Goal: Task Accomplishment & Management: Use online tool/utility

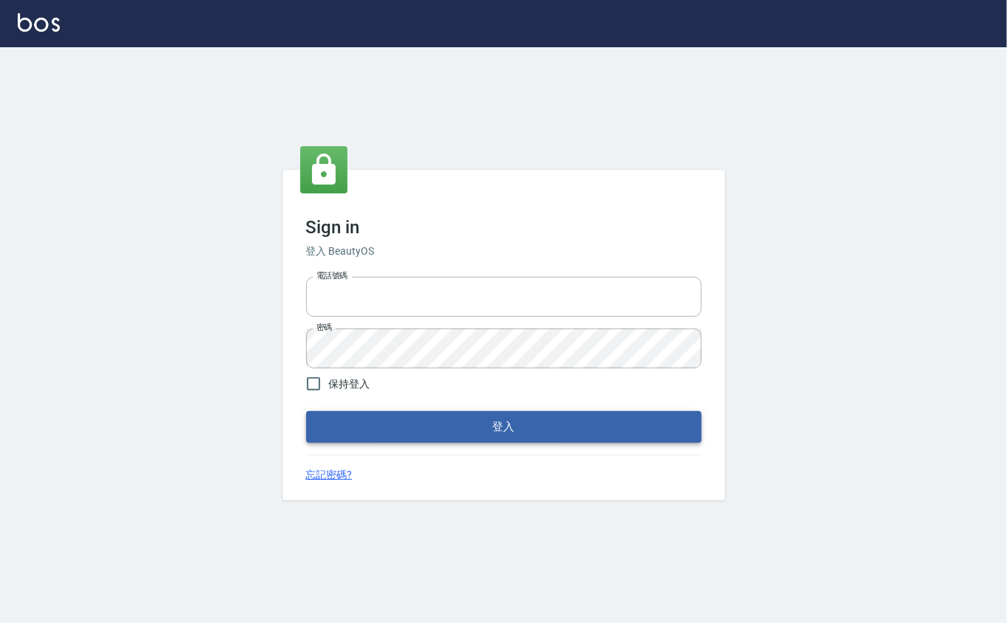
type input "0912271117"
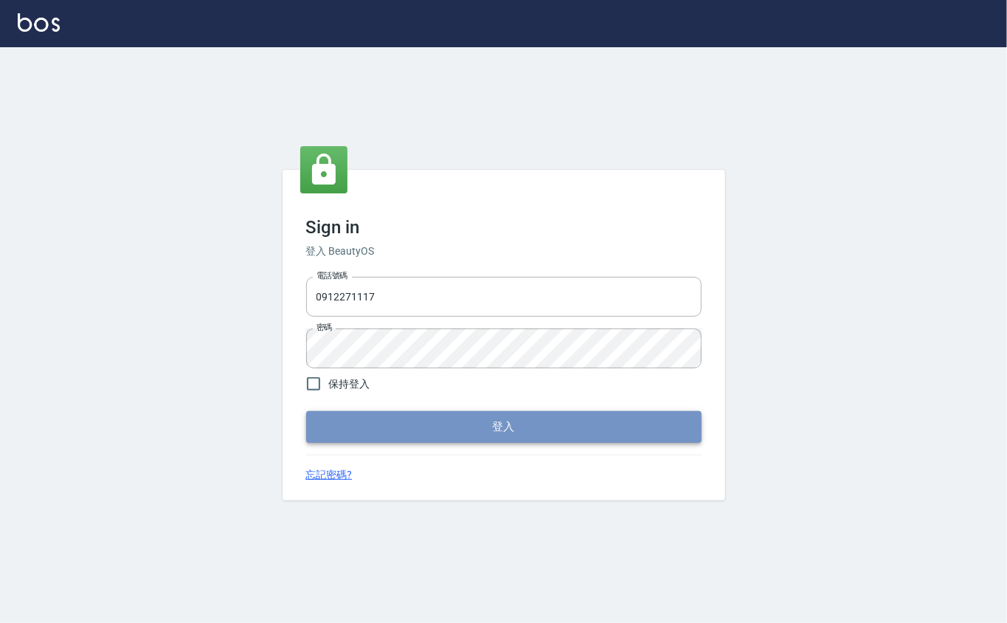
click at [393, 418] on button "登入" at bounding box center [504, 426] width 396 height 31
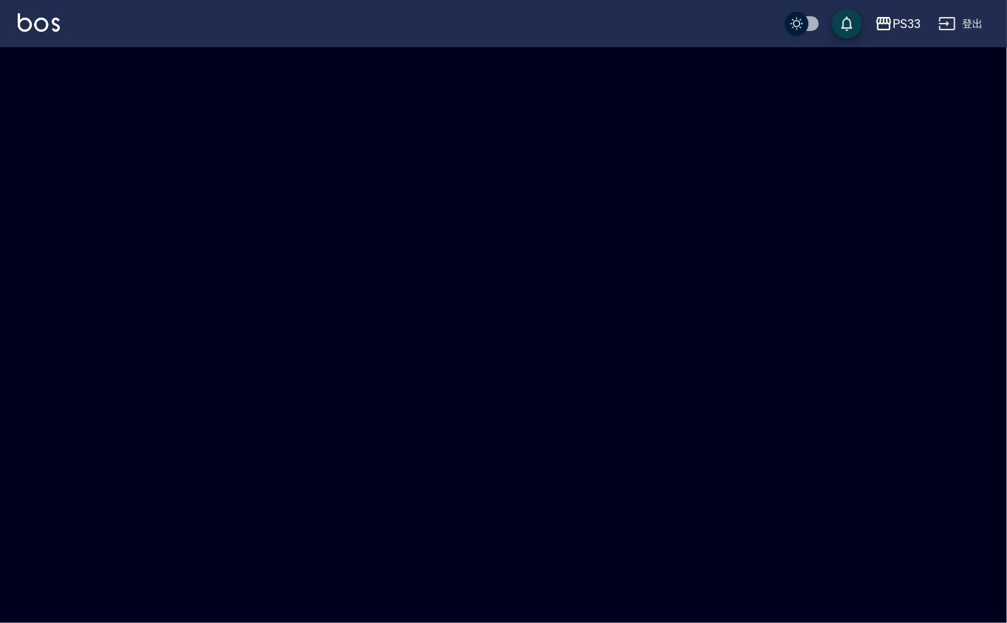
checkbox input "true"
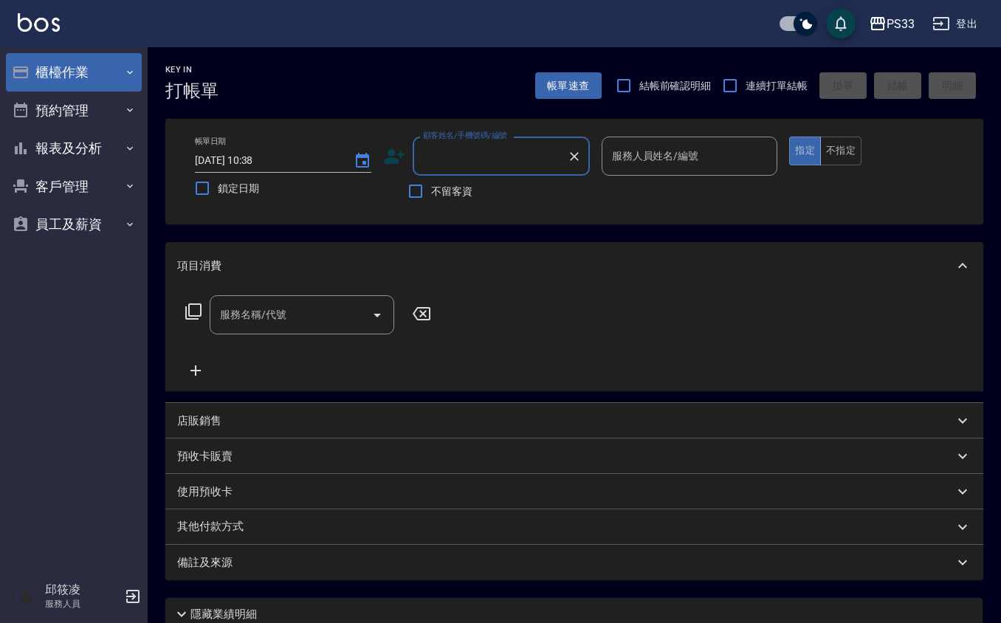
click at [80, 71] on button "櫃檯作業" at bounding box center [74, 72] width 136 height 38
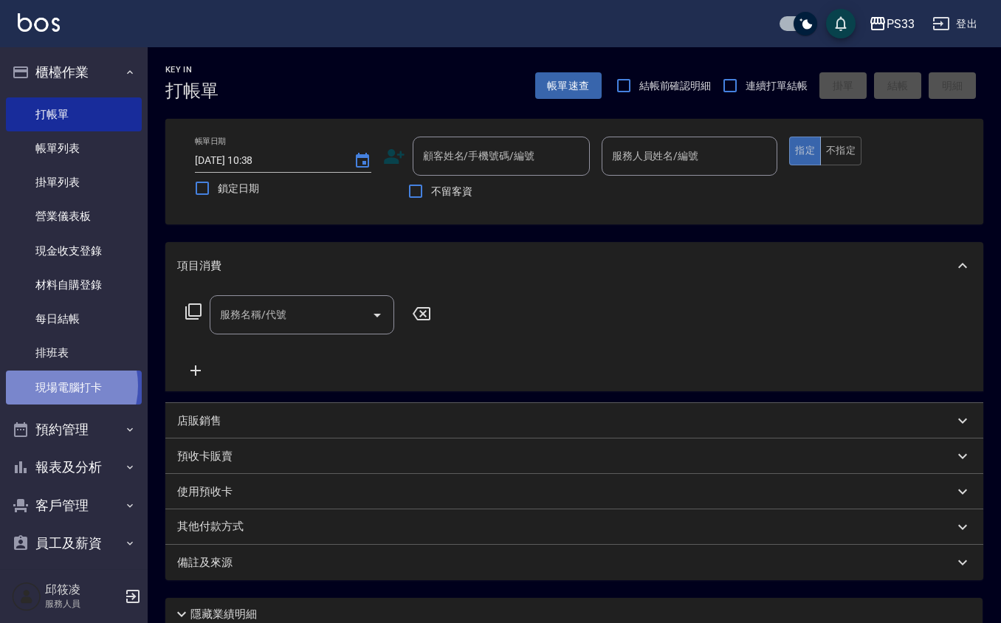
click at [52, 385] on link "現場電腦打卡" at bounding box center [74, 388] width 136 height 34
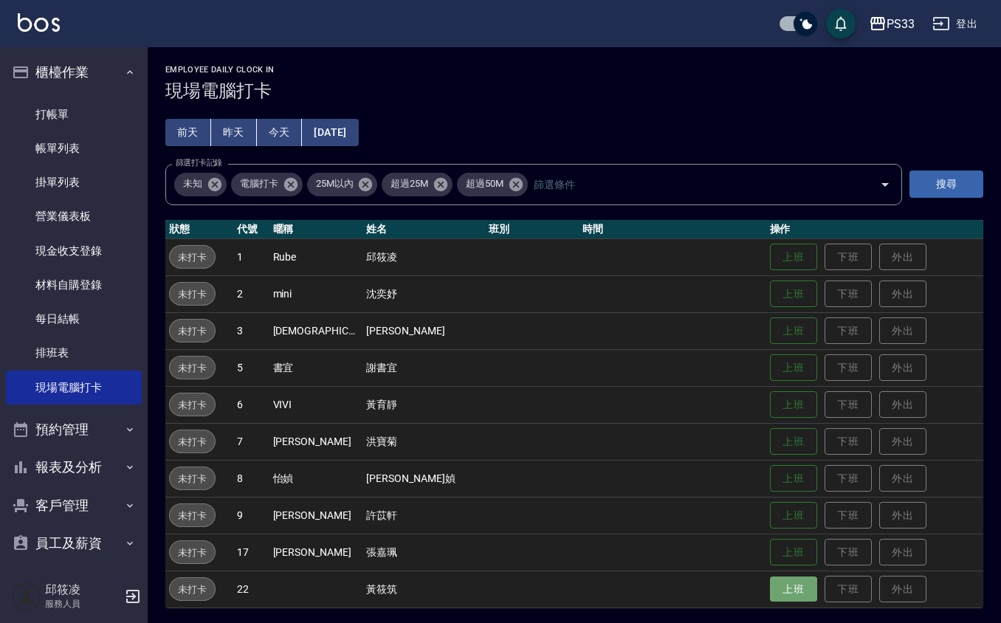
click at [783, 590] on button "上班" at bounding box center [793, 589] width 47 height 26
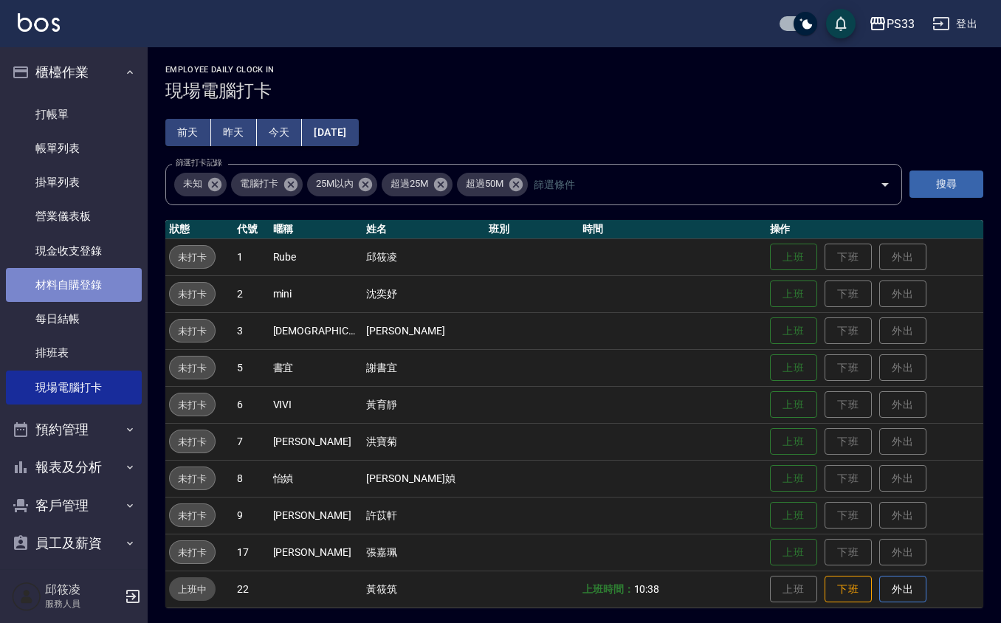
click at [83, 290] on link "材料自購登錄" at bounding box center [74, 285] width 136 height 34
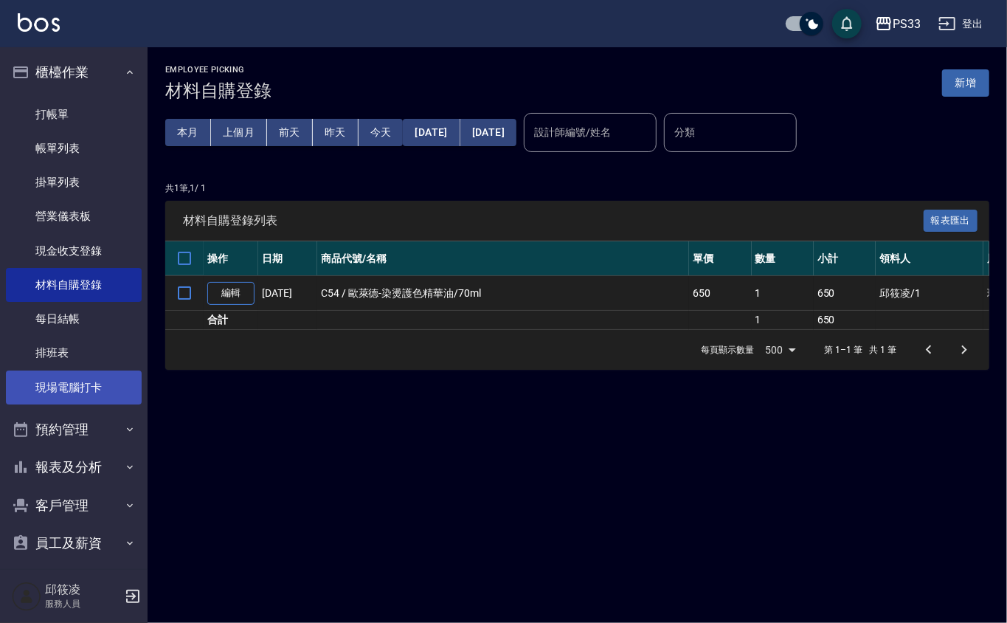
scroll to position [10, 0]
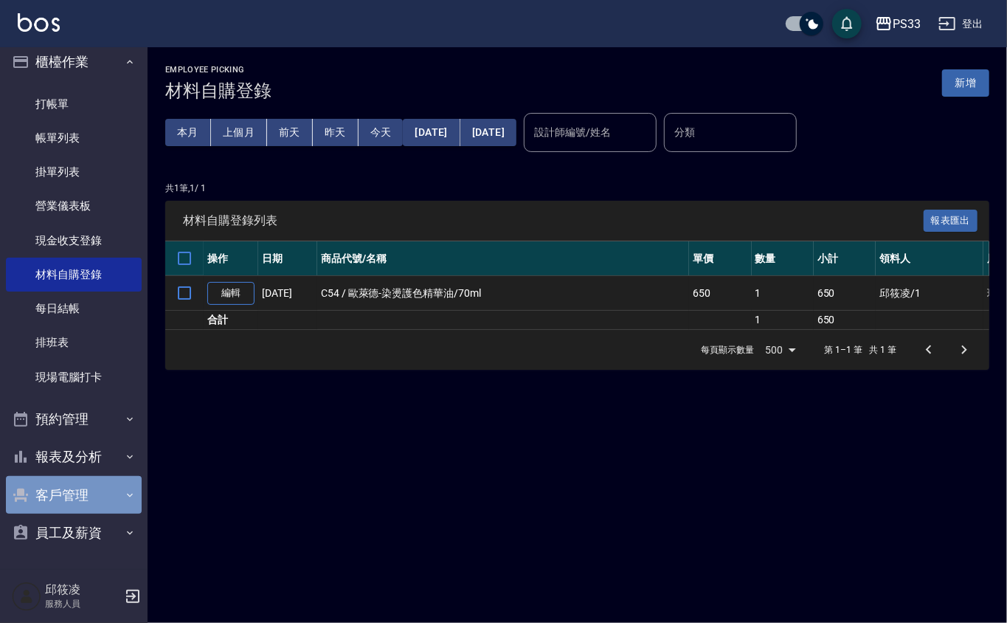
click at [74, 484] on button "客戶管理" at bounding box center [74, 495] width 136 height 38
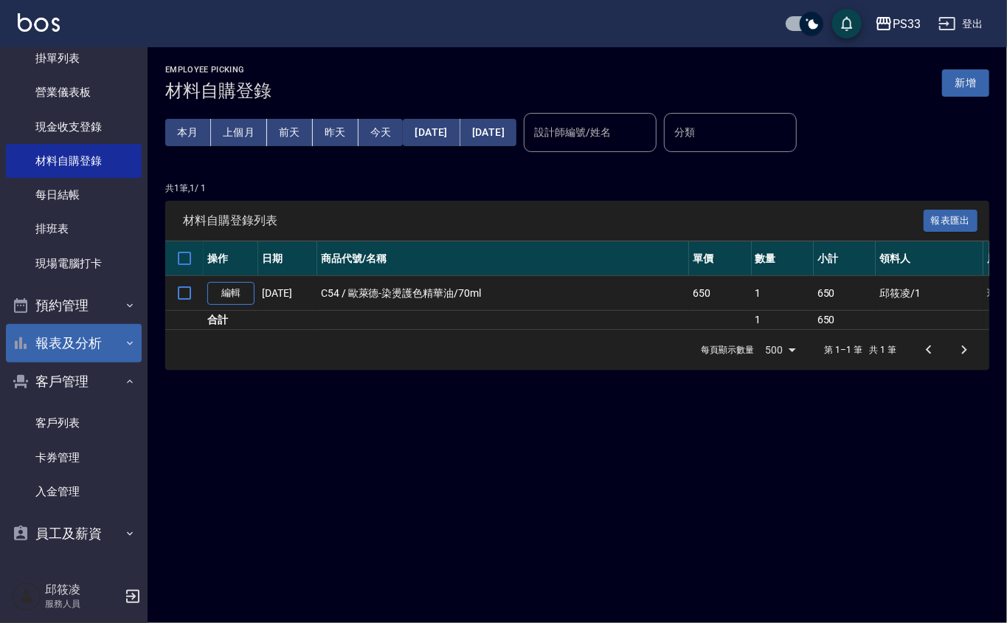
scroll to position [125, 0]
click at [105, 329] on button "報表及分析" at bounding box center [74, 342] width 136 height 38
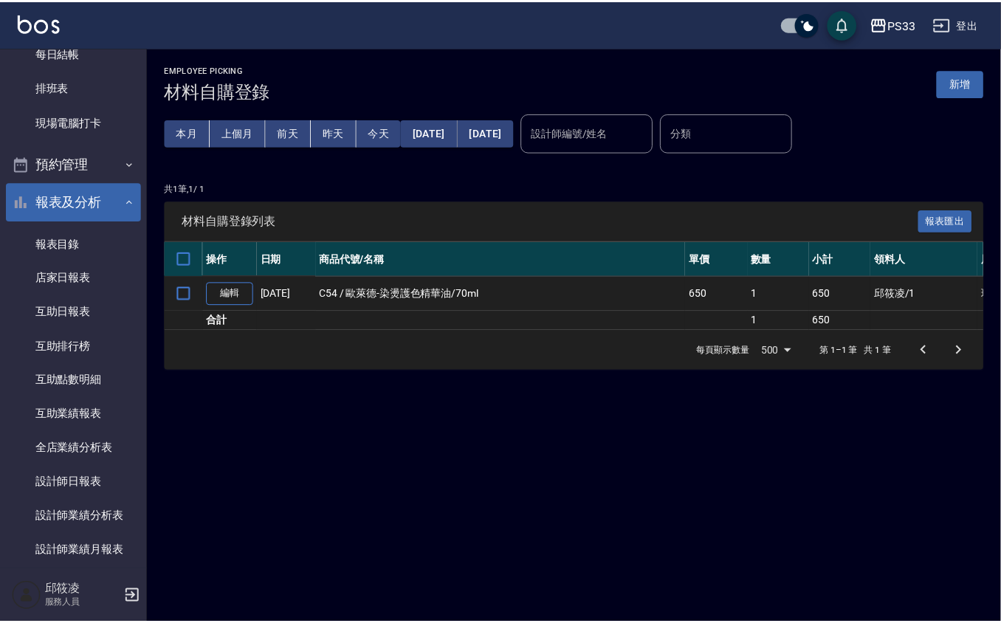
scroll to position [223, 0]
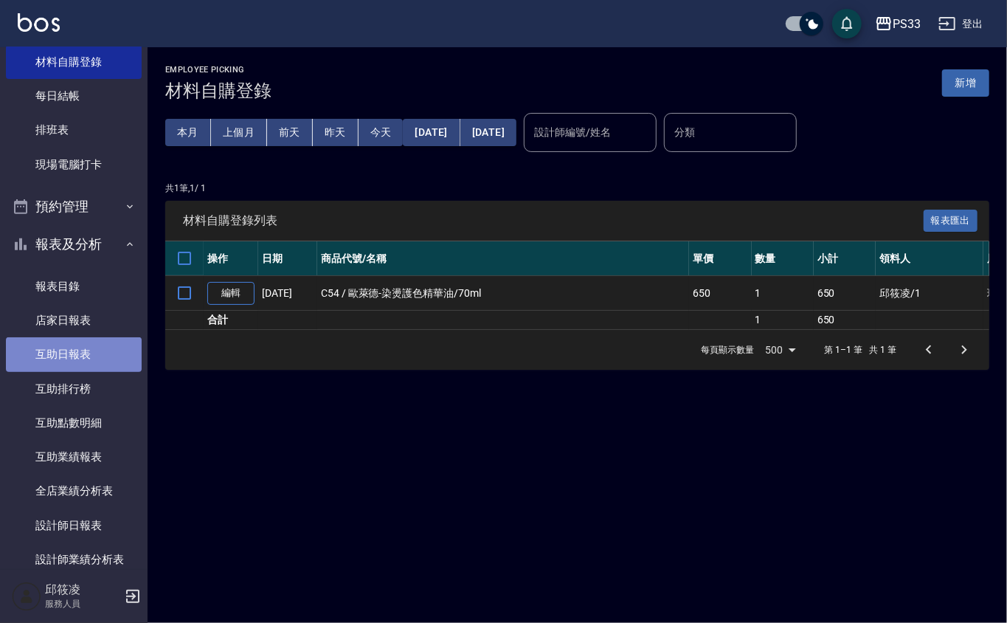
click at [115, 353] on link "互助日報表" at bounding box center [74, 354] width 136 height 34
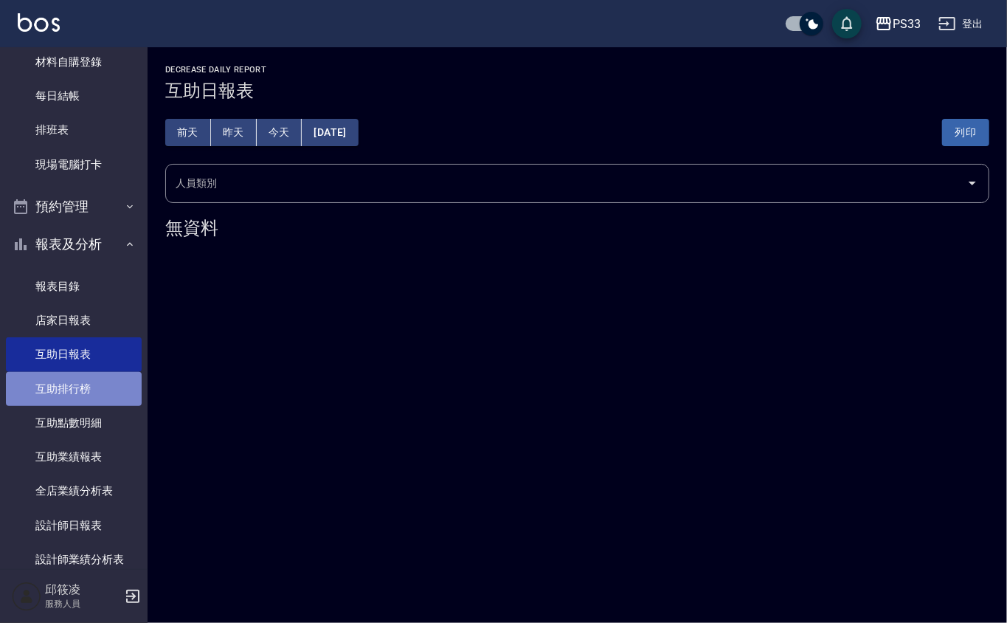
click at [86, 384] on link "互助排行榜" at bounding box center [74, 389] width 136 height 34
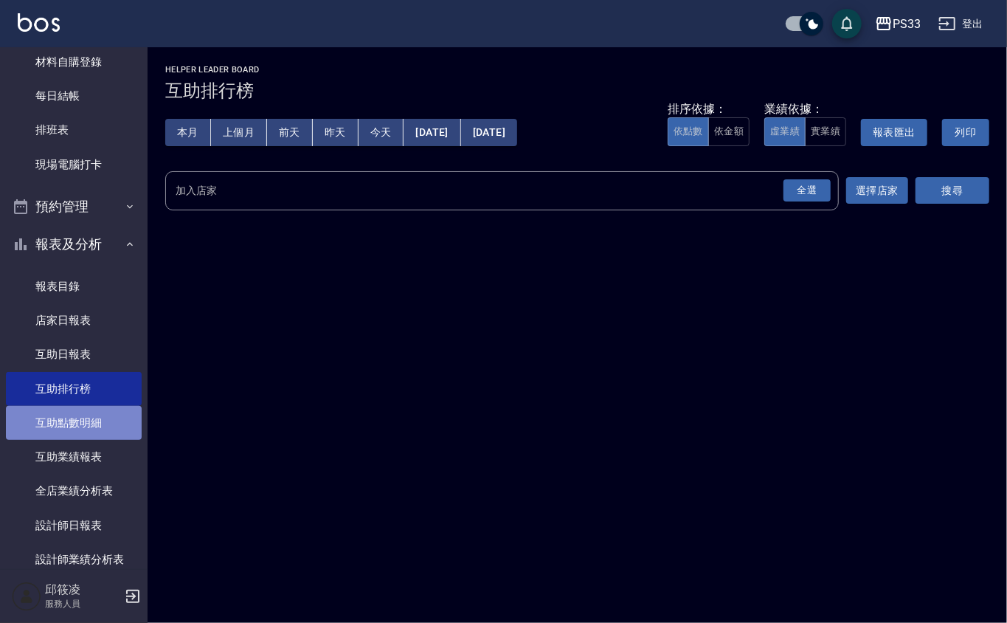
click at [84, 426] on link "互助點數明細" at bounding box center [74, 423] width 136 height 34
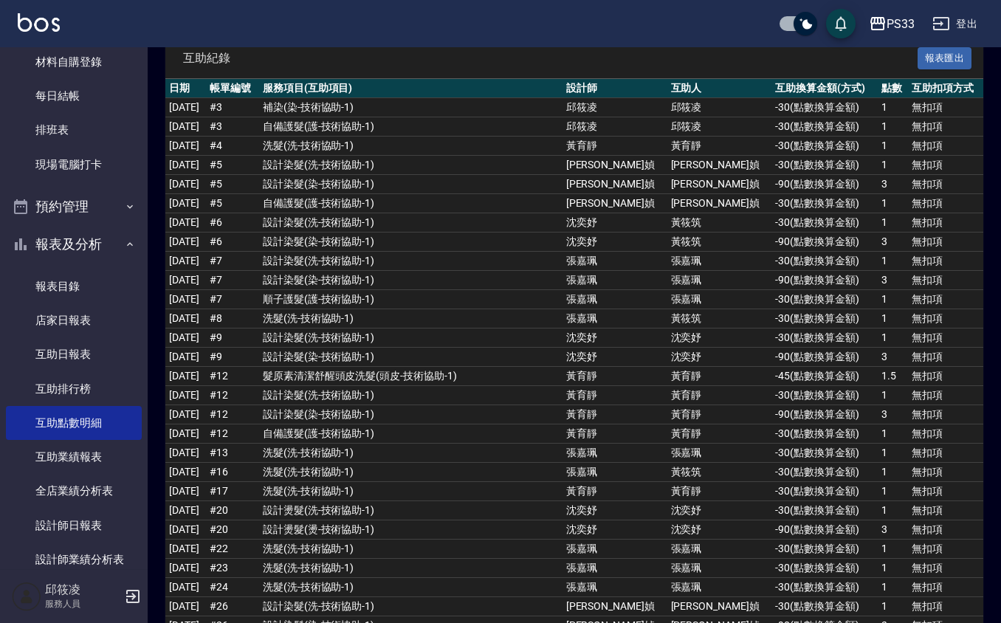
scroll to position [196, 0]
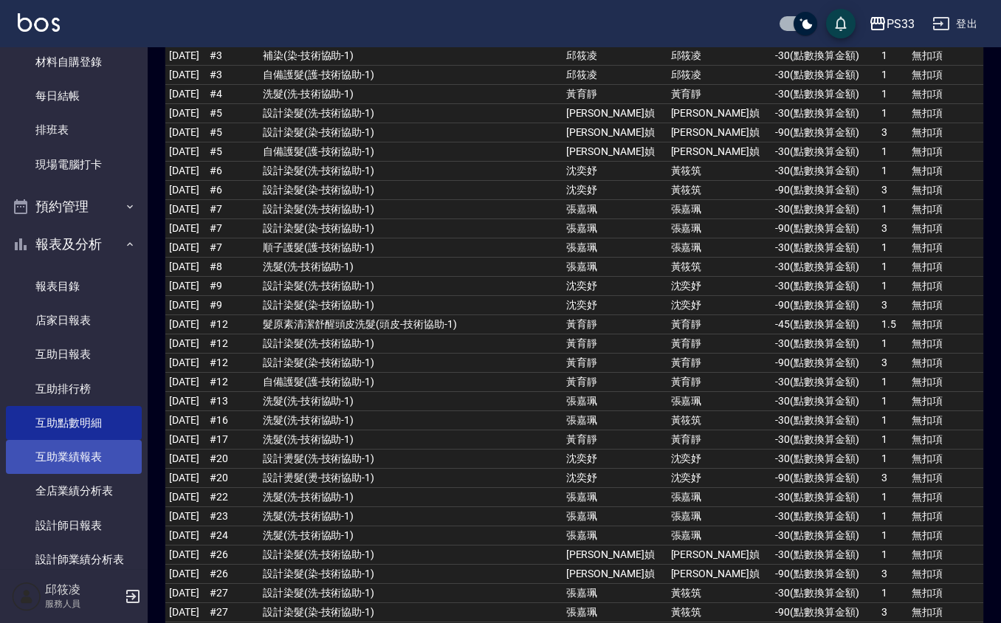
click at [100, 459] on link "互助業績報表" at bounding box center [74, 457] width 136 height 34
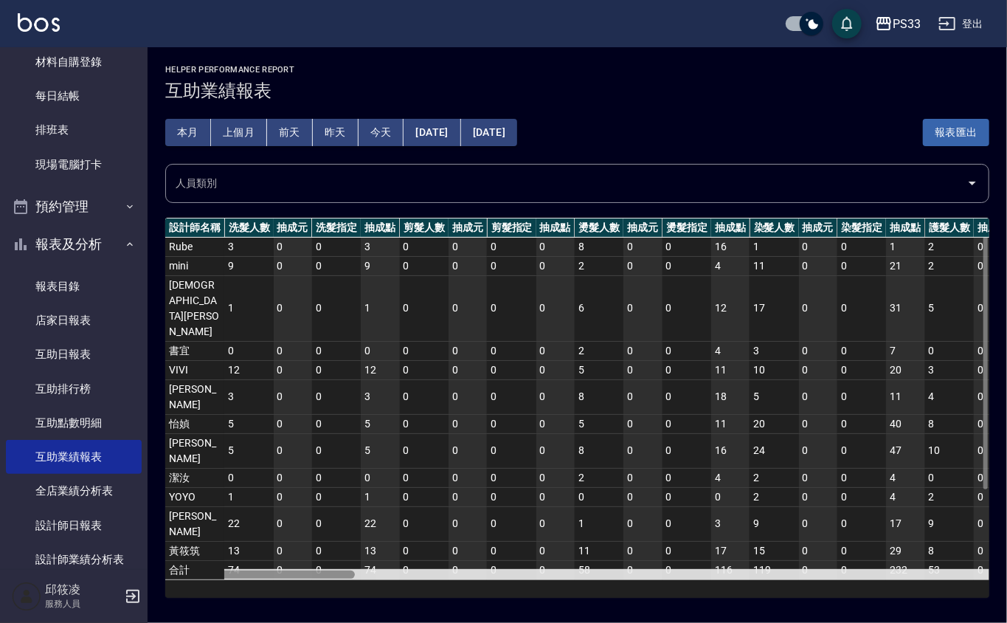
scroll to position [0, 824]
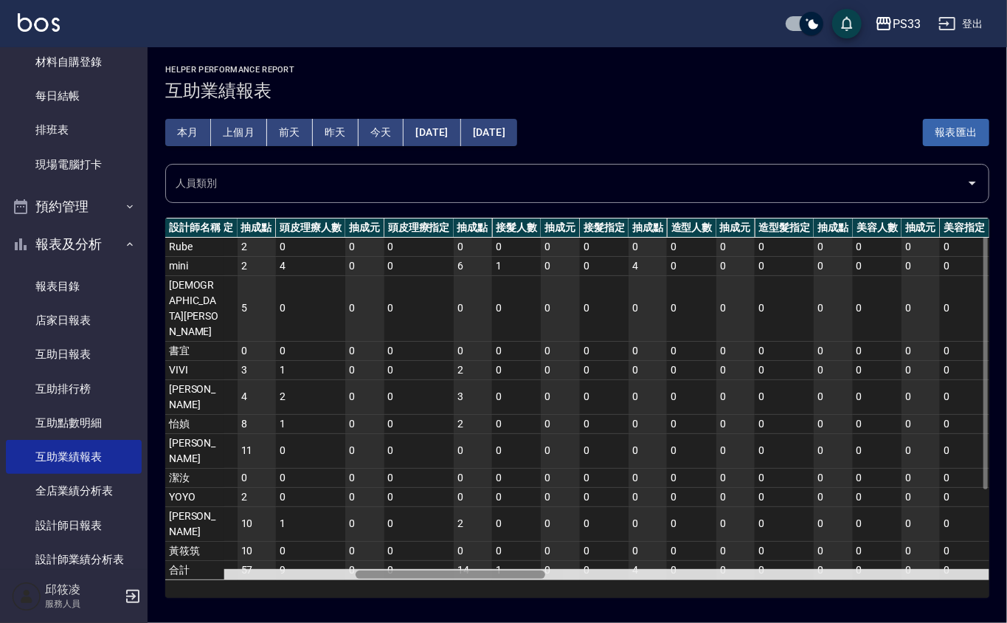
drag, startPoint x: 960, startPoint y: 479, endPoint x: 951, endPoint y: 490, distance: 14.2
click at [951, 569] on div at bounding box center [577, 574] width 824 height 11
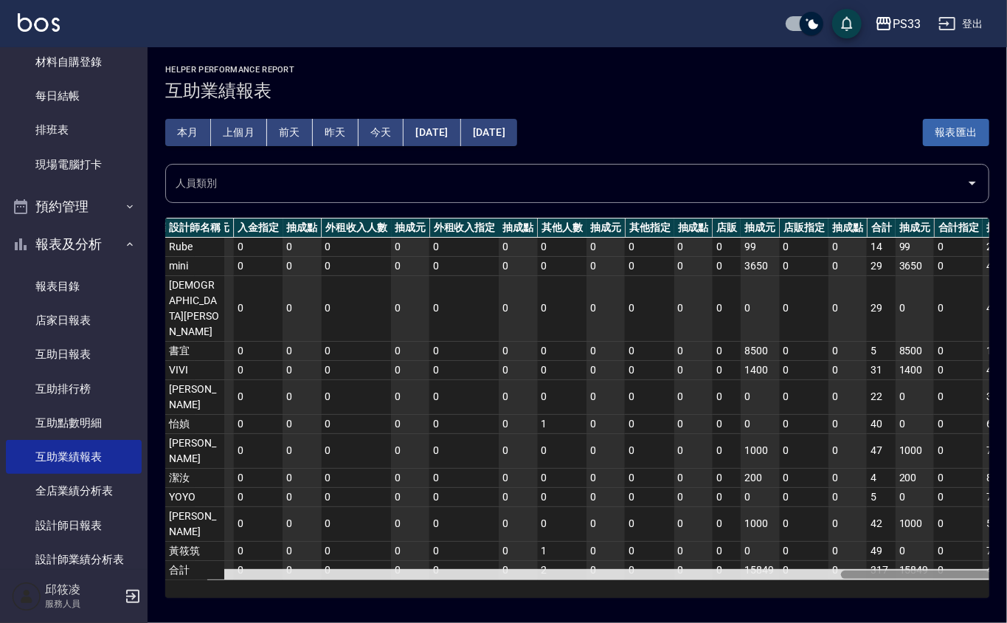
scroll to position [0, 2747]
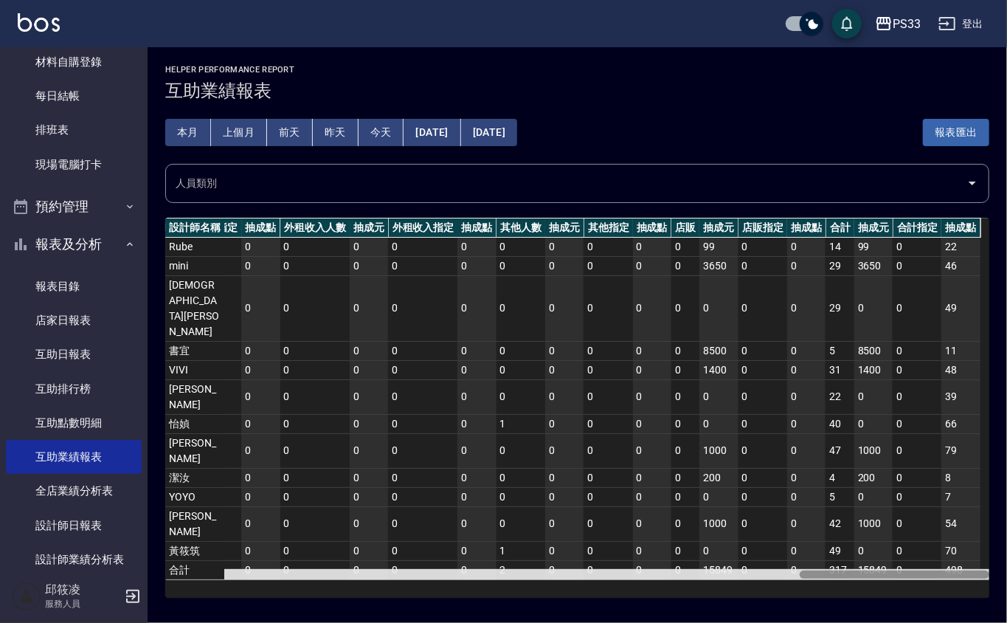
drag, startPoint x: 449, startPoint y: 483, endPoint x: 961, endPoint y: 541, distance: 515.5
click at [961, 541] on div "Helper Performance Report 互助業績報表 本月 上個月 [DATE] [DATE] [DATE] [DATE] [DATE] 報表匯出…" at bounding box center [503, 311] width 1007 height 623
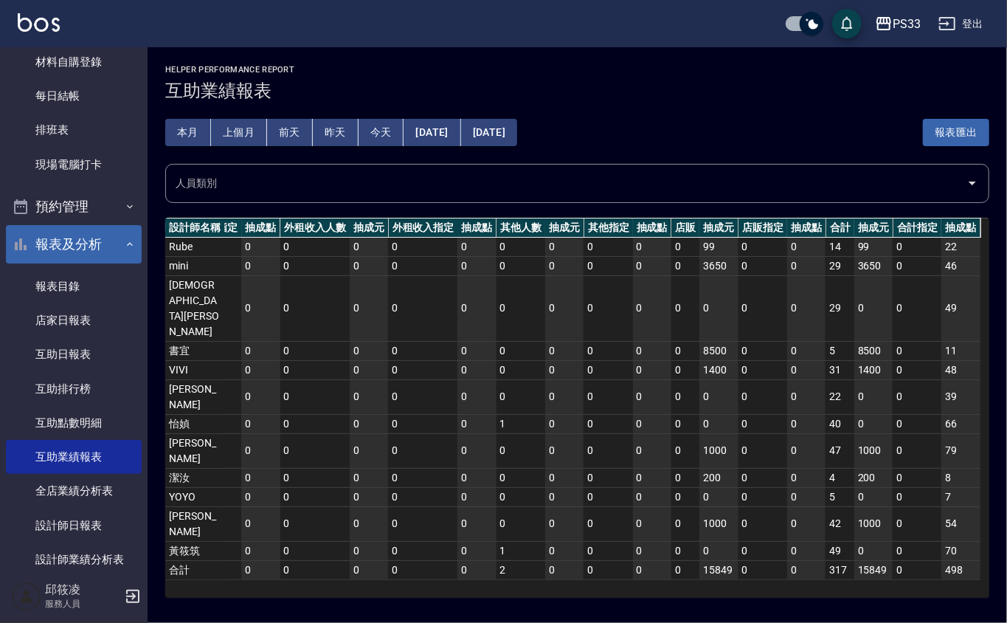
click at [124, 238] on icon "button" at bounding box center [130, 244] width 12 height 12
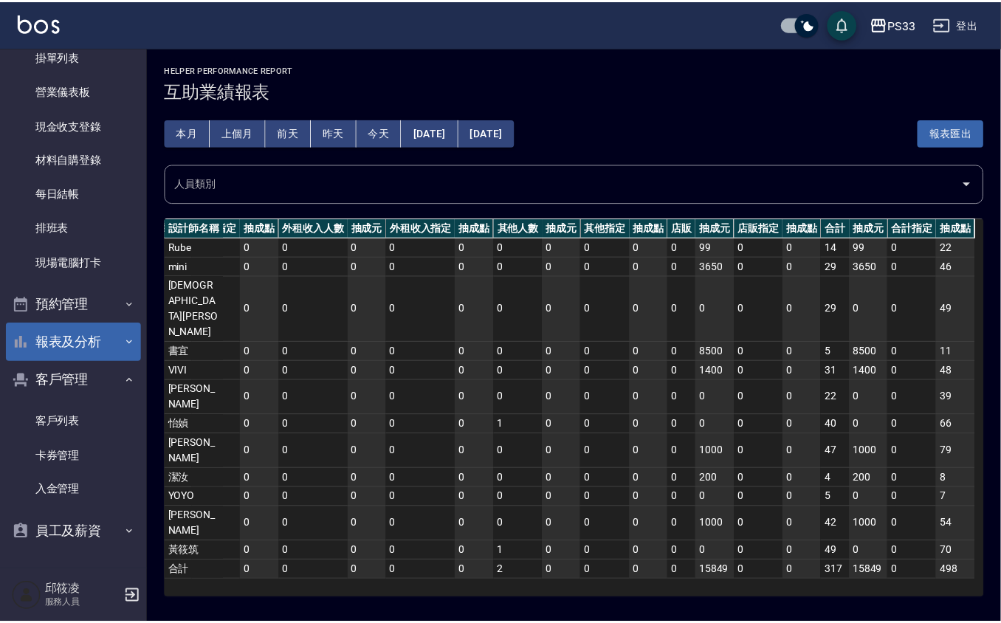
scroll to position [125, 0]
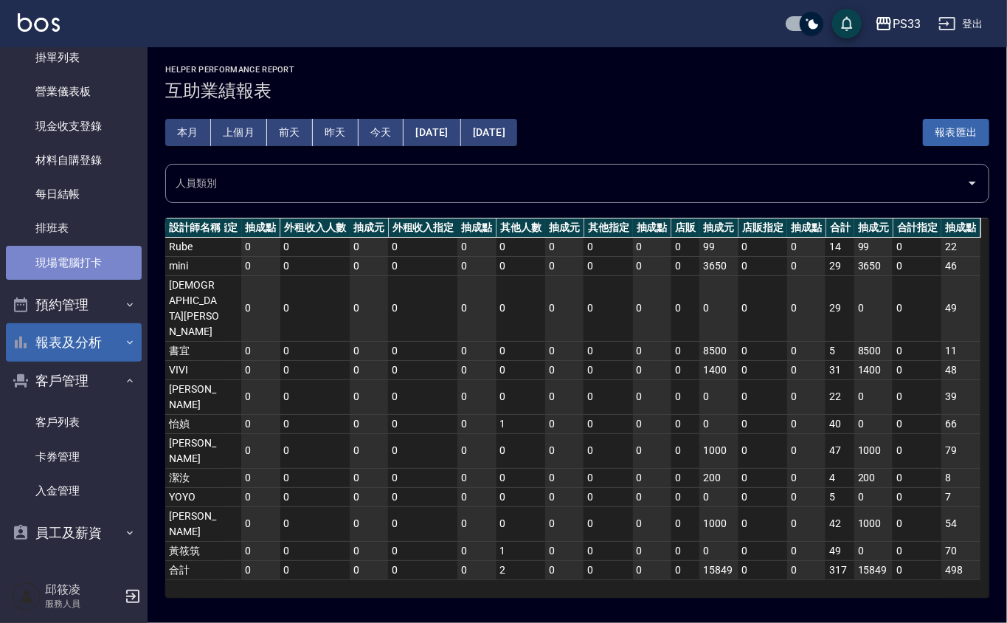
click at [87, 269] on link "現場電腦打卡" at bounding box center [74, 263] width 136 height 34
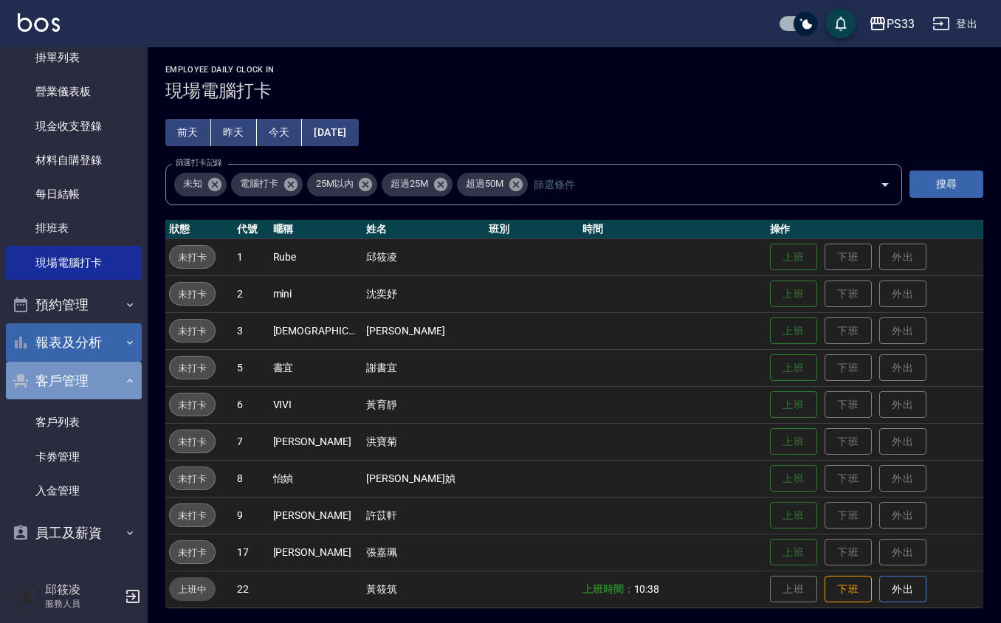
click at [124, 379] on icon "button" at bounding box center [130, 381] width 12 height 12
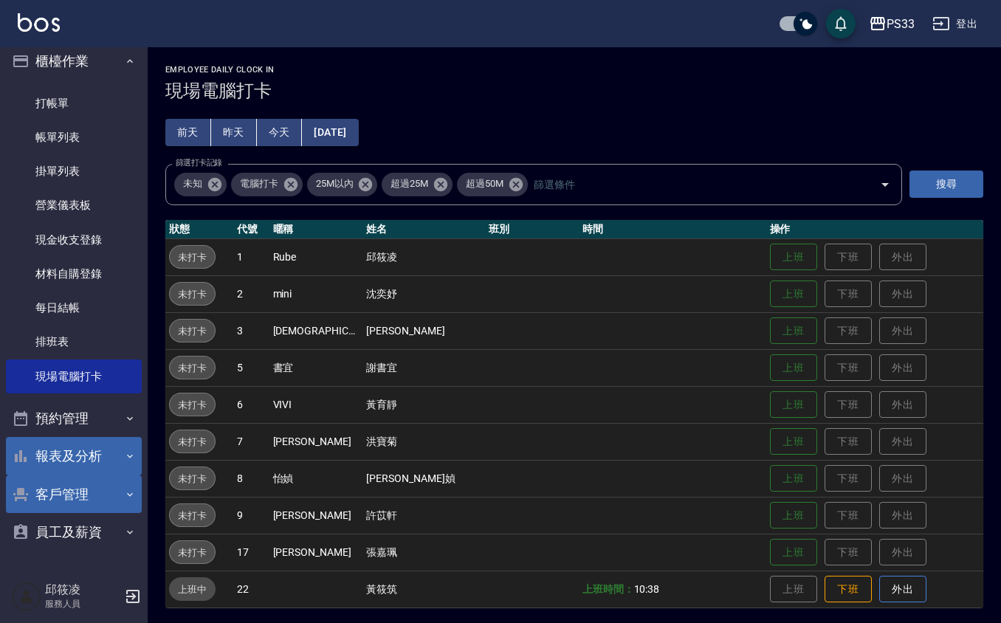
scroll to position [10, 0]
click at [770, 553] on button "上班" at bounding box center [793, 553] width 47 height 26
click at [770, 470] on button "上班" at bounding box center [793, 479] width 47 height 26
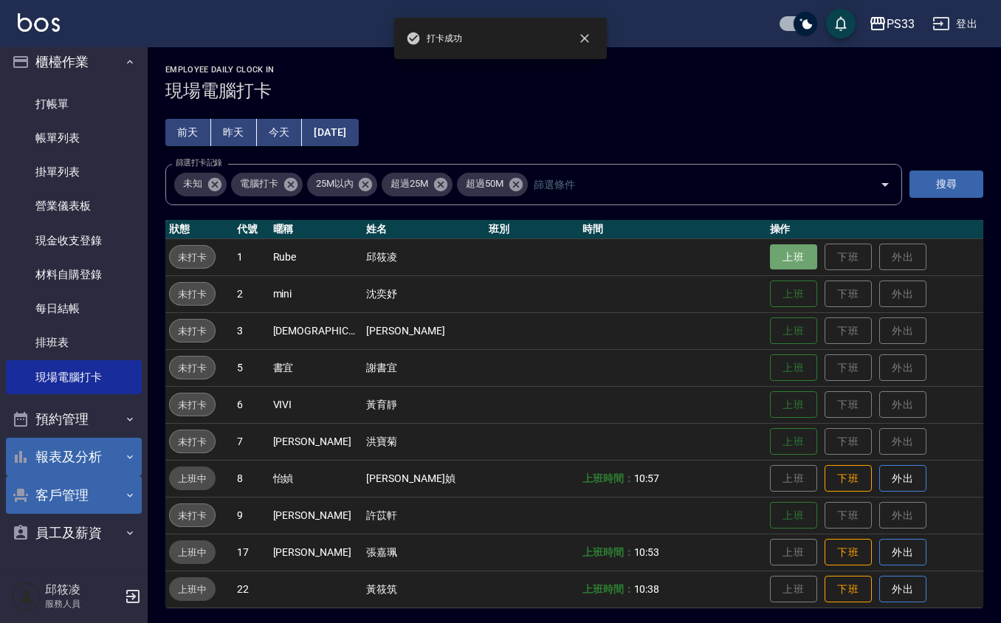
click at [786, 263] on button "上班" at bounding box center [793, 257] width 47 height 26
click at [784, 325] on button "上班" at bounding box center [793, 331] width 47 height 26
